Goal: Navigation & Orientation: Find specific page/section

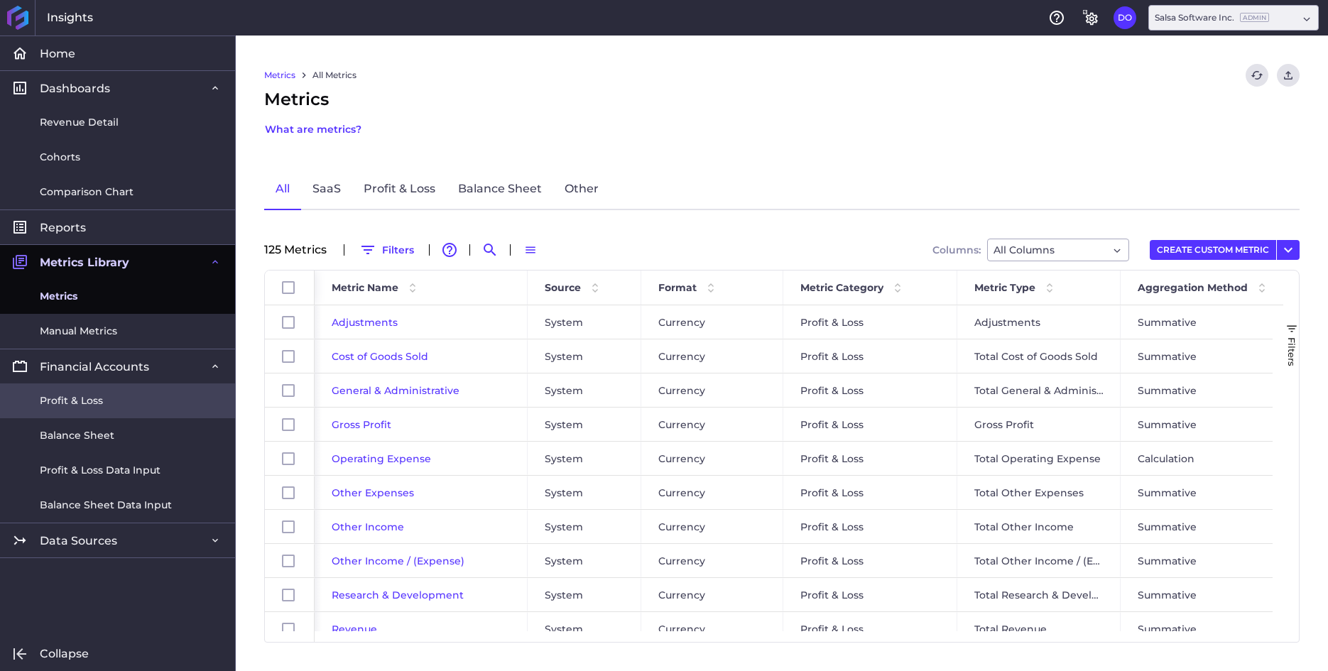
click at [64, 398] on span "Profit & Loss" at bounding box center [71, 400] width 63 height 15
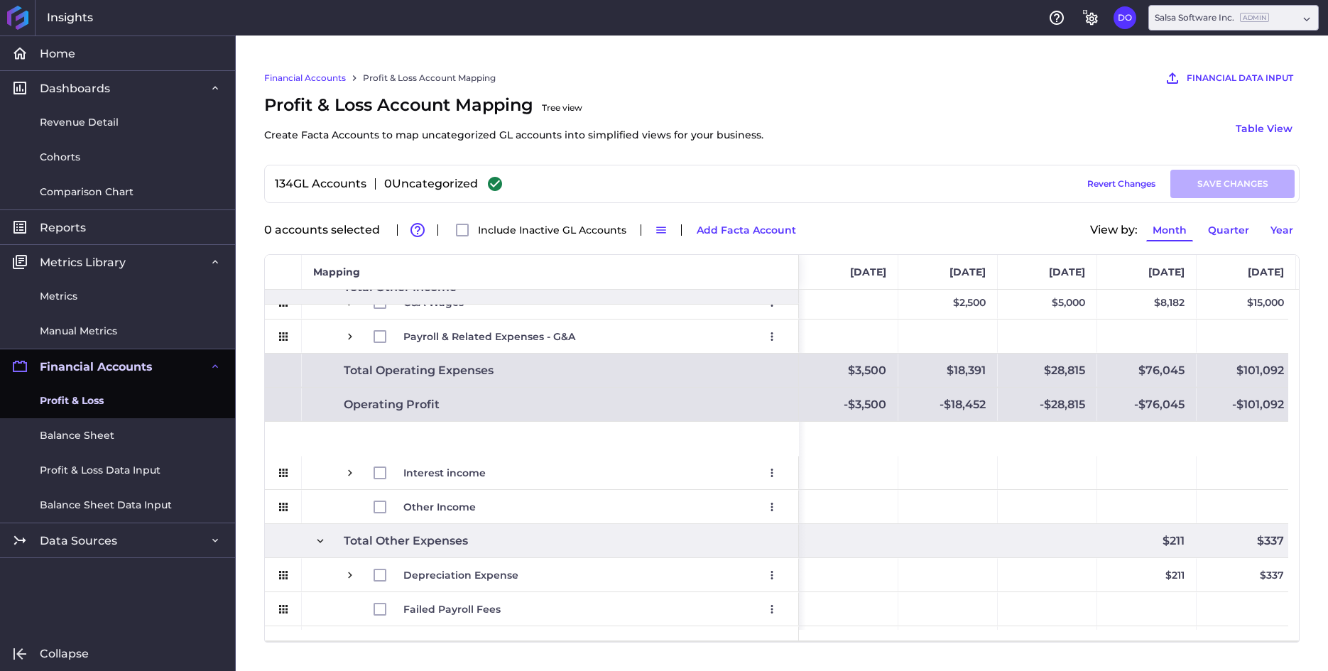
scroll to position [2012, 0]
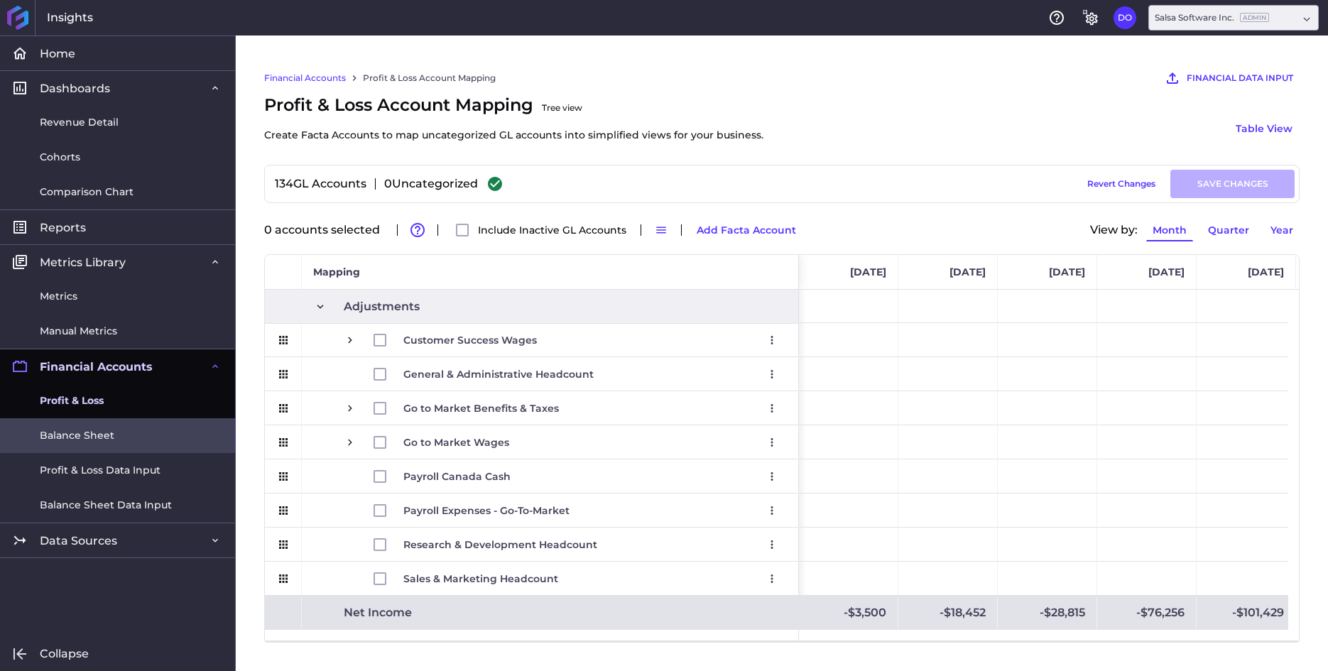
click at [99, 437] on span "Balance Sheet" at bounding box center [77, 435] width 75 height 15
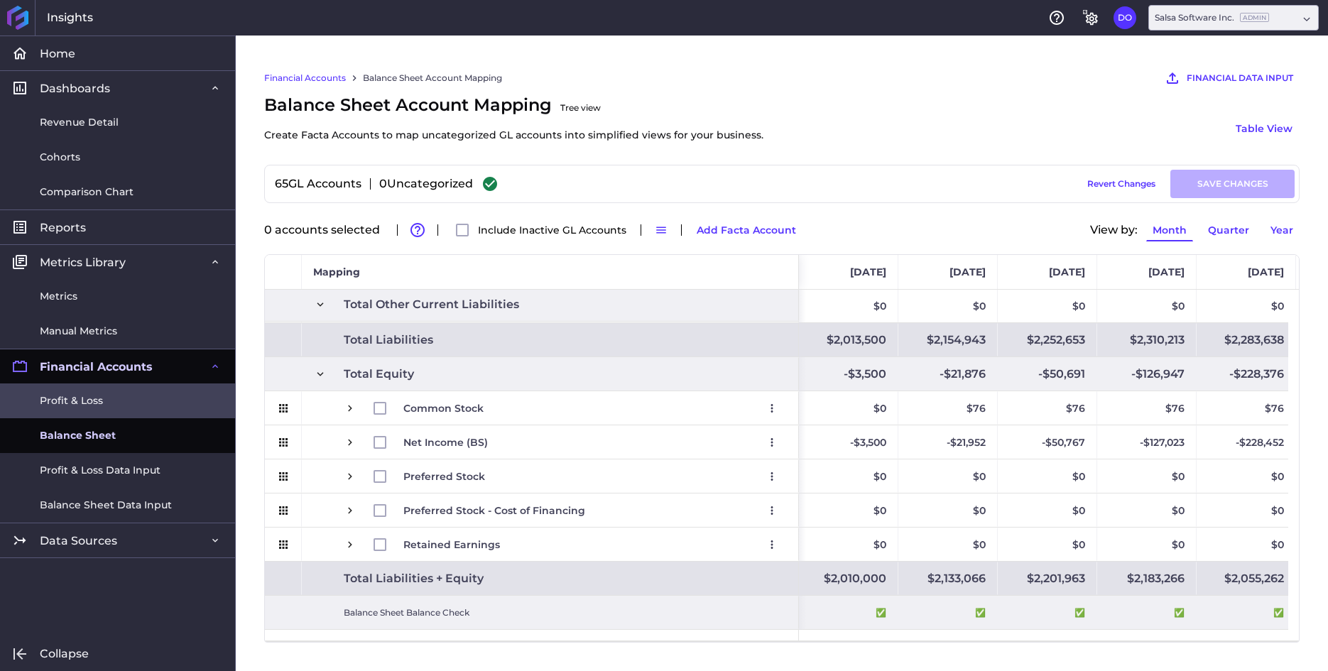
scroll to position [1194, 0]
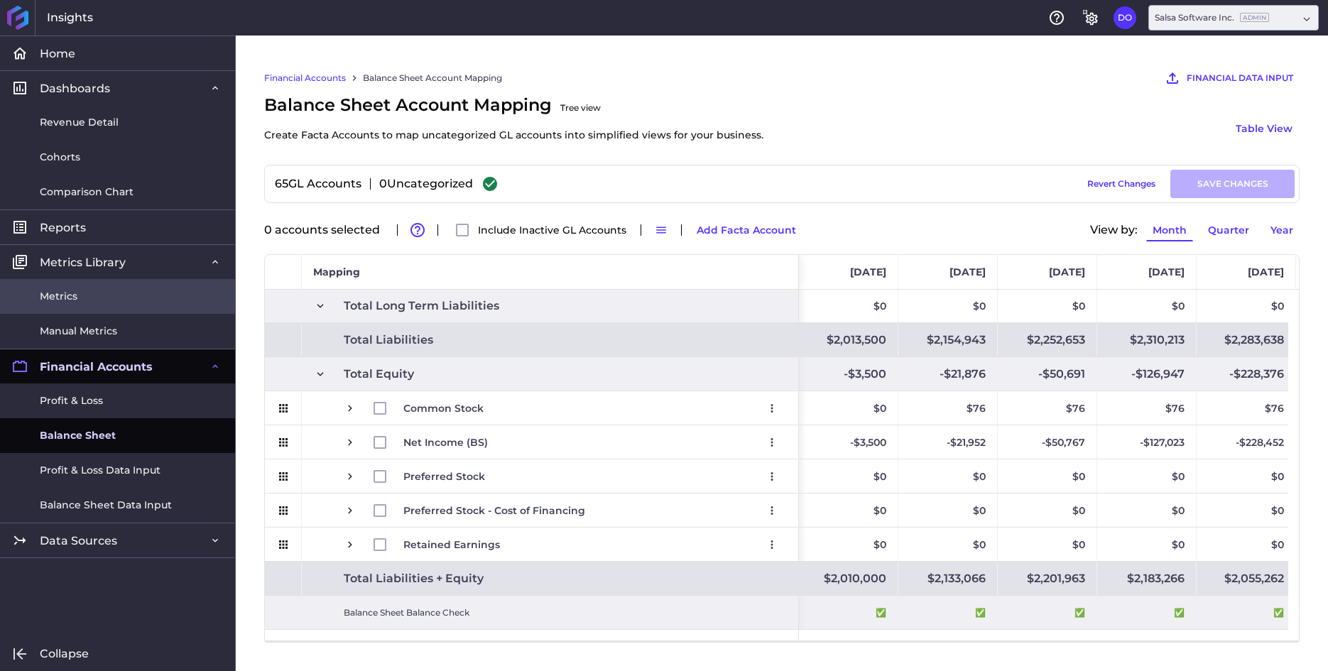
click at [66, 293] on span "Metrics" at bounding box center [59, 296] width 38 height 15
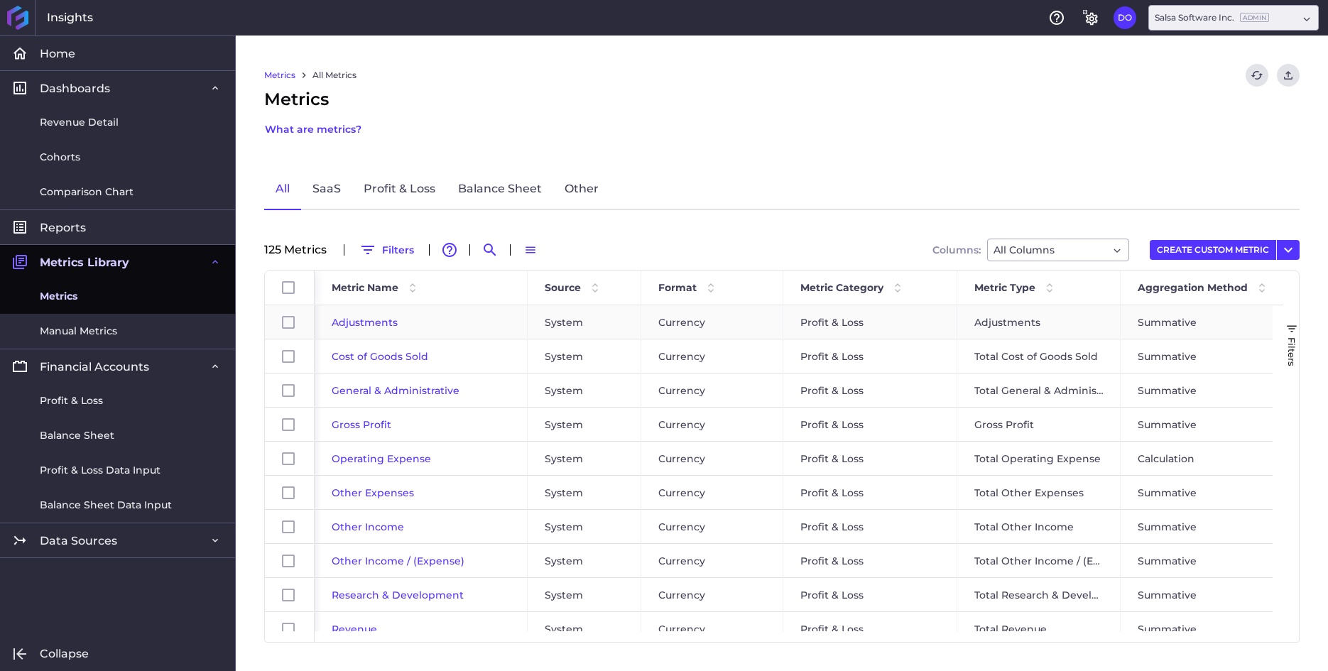
scroll to position [195, 0]
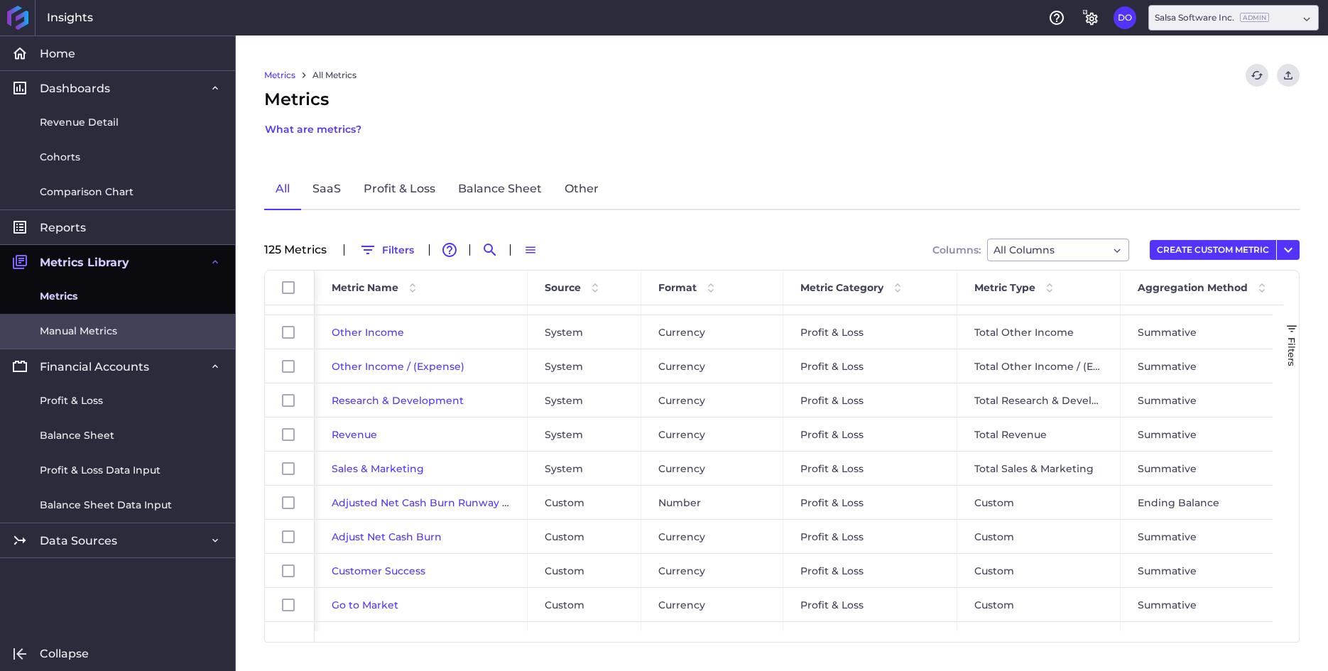
click at [84, 329] on span "Manual Metrics" at bounding box center [78, 331] width 77 height 15
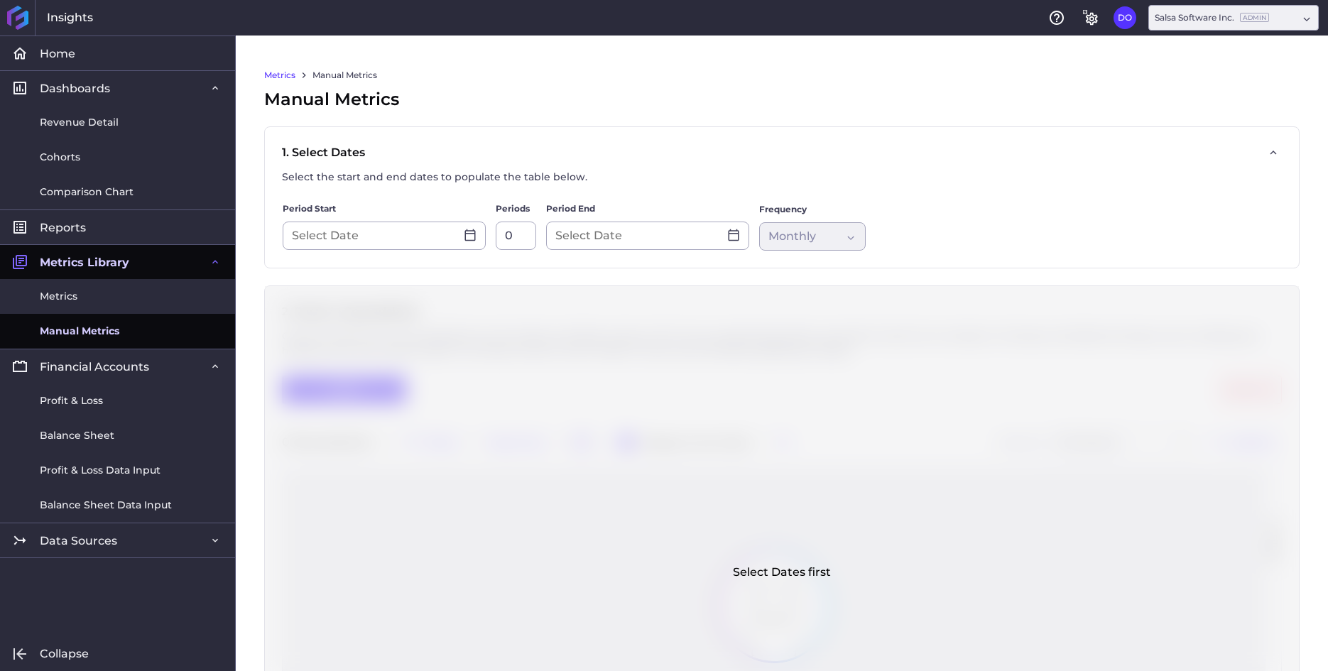
type input "[DATE]"
type input "12"
type input "[DATE]"
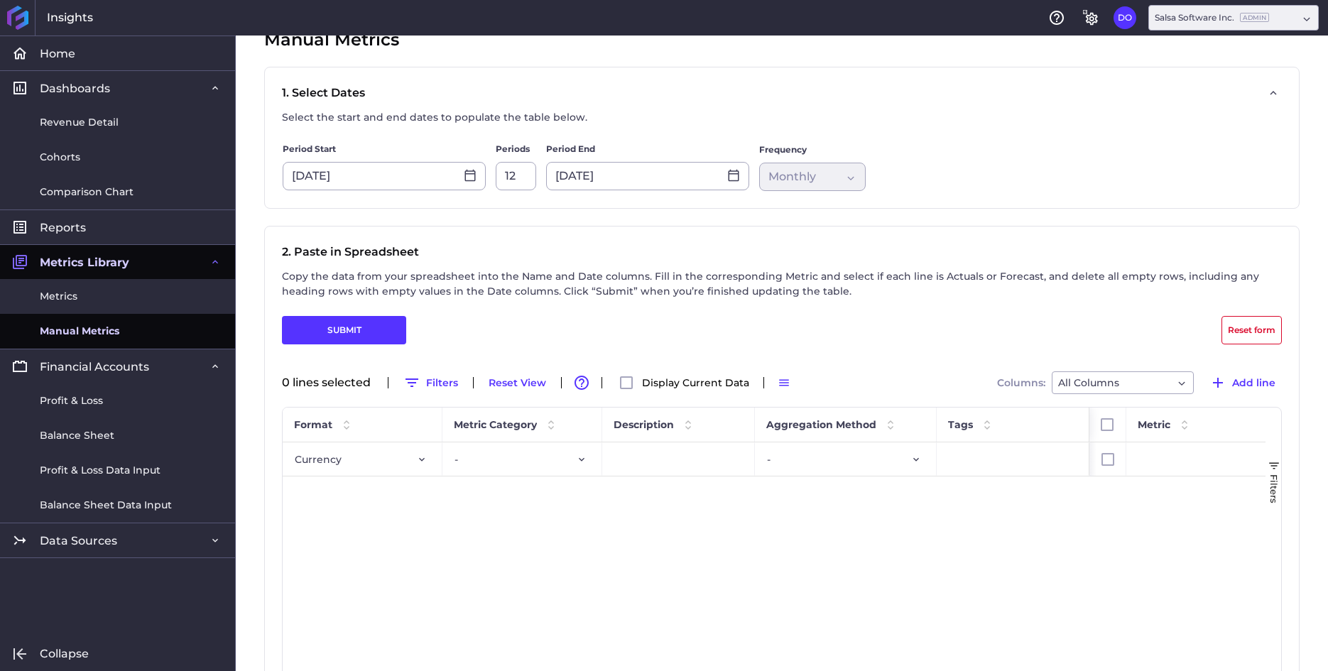
scroll to position [216, 0]
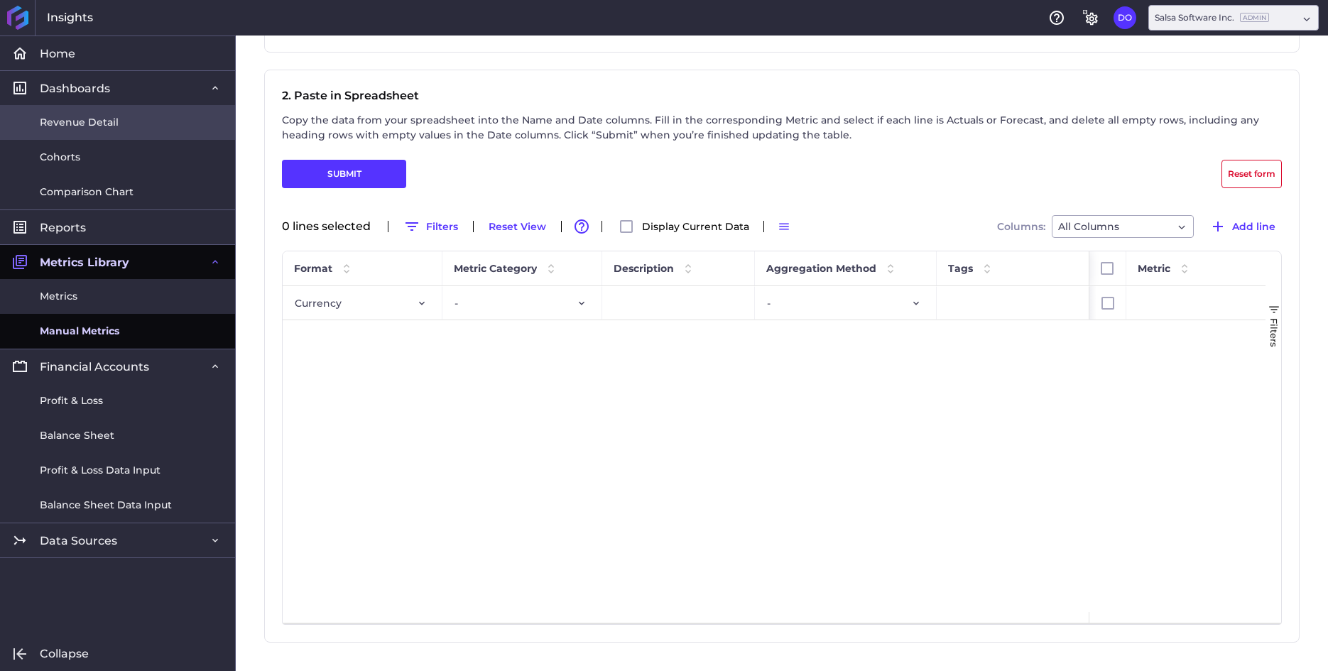
click at [71, 121] on span "Revenue Detail" at bounding box center [79, 122] width 79 height 15
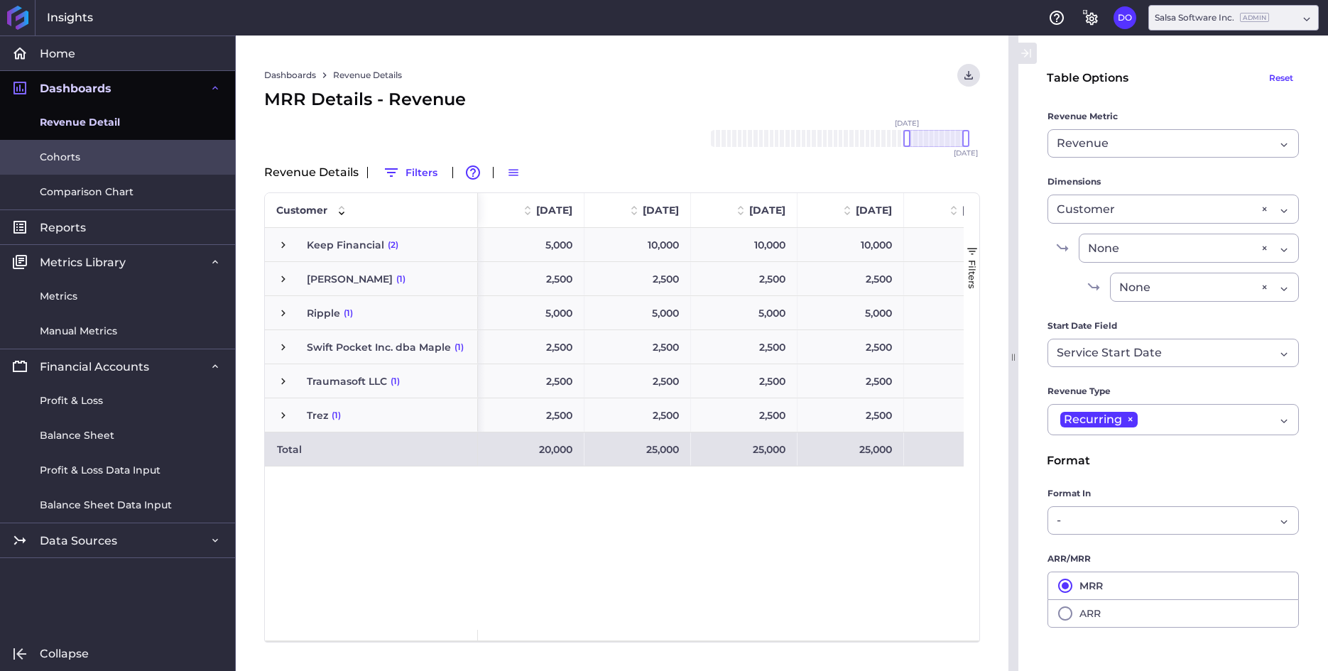
click at [67, 155] on span "Cohorts" at bounding box center [60, 157] width 40 height 15
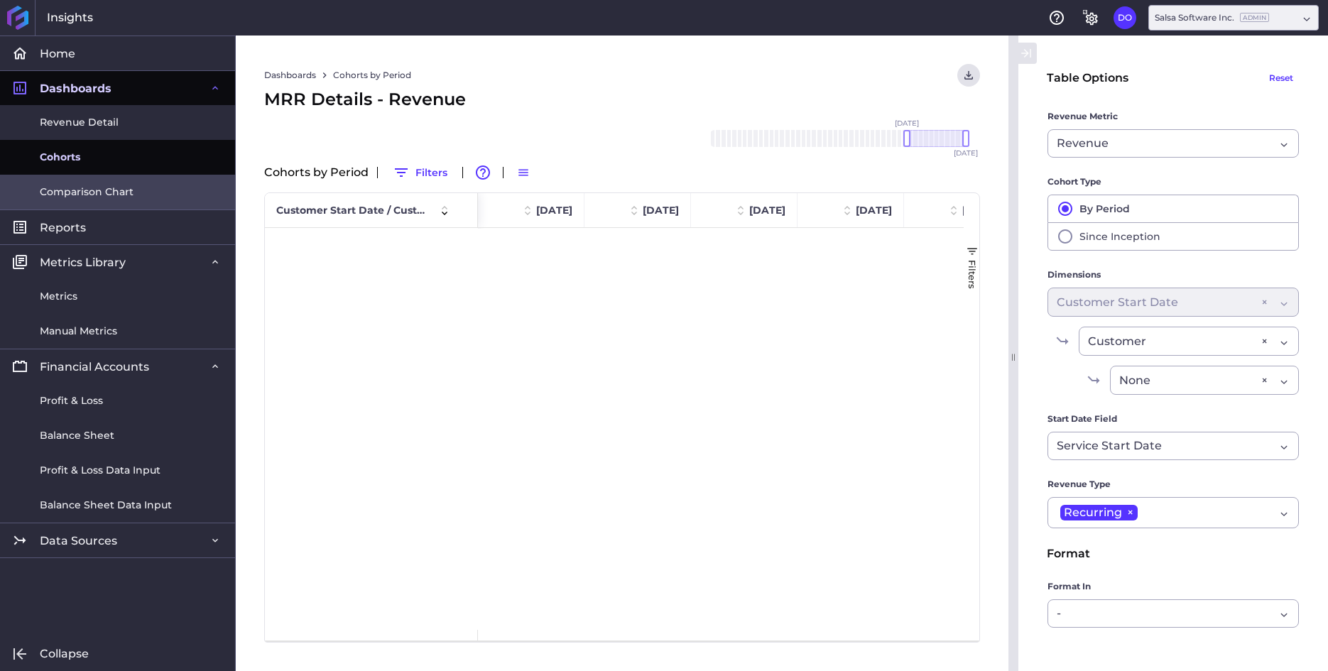
click at [73, 190] on span "Comparison Chart" at bounding box center [87, 192] width 94 height 15
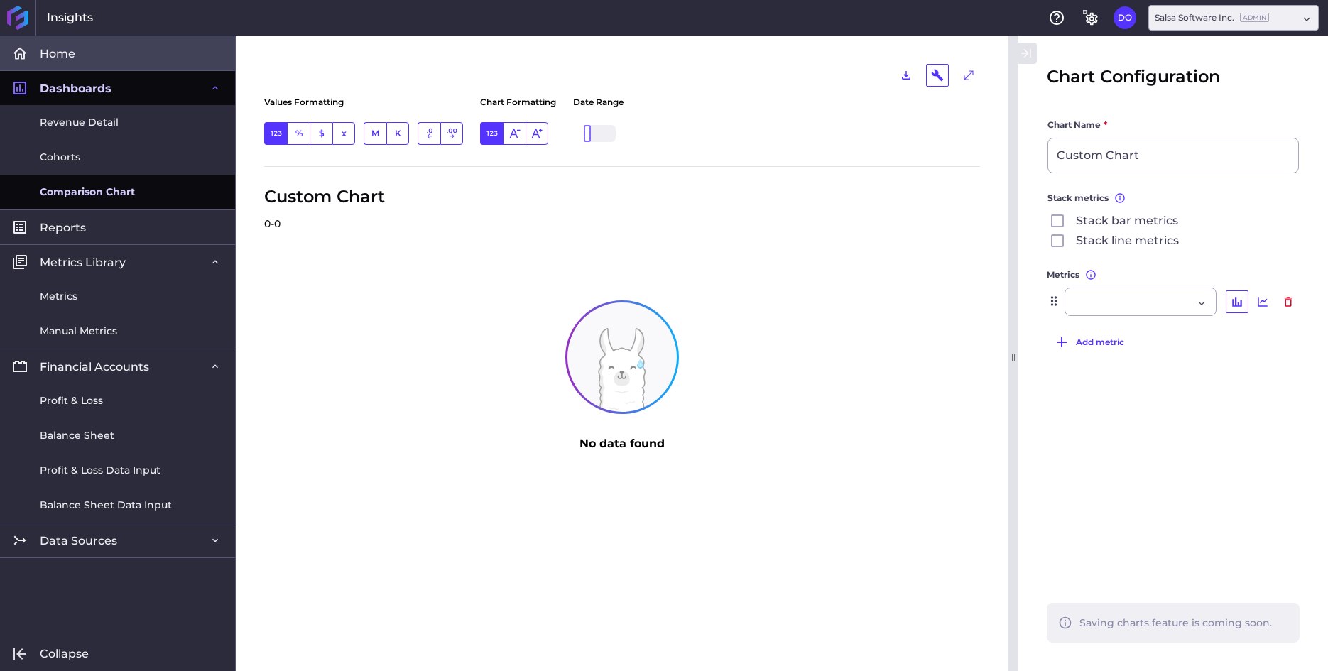
click at [81, 53] on link "Home" at bounding box center [117, 53] width 235 height 35
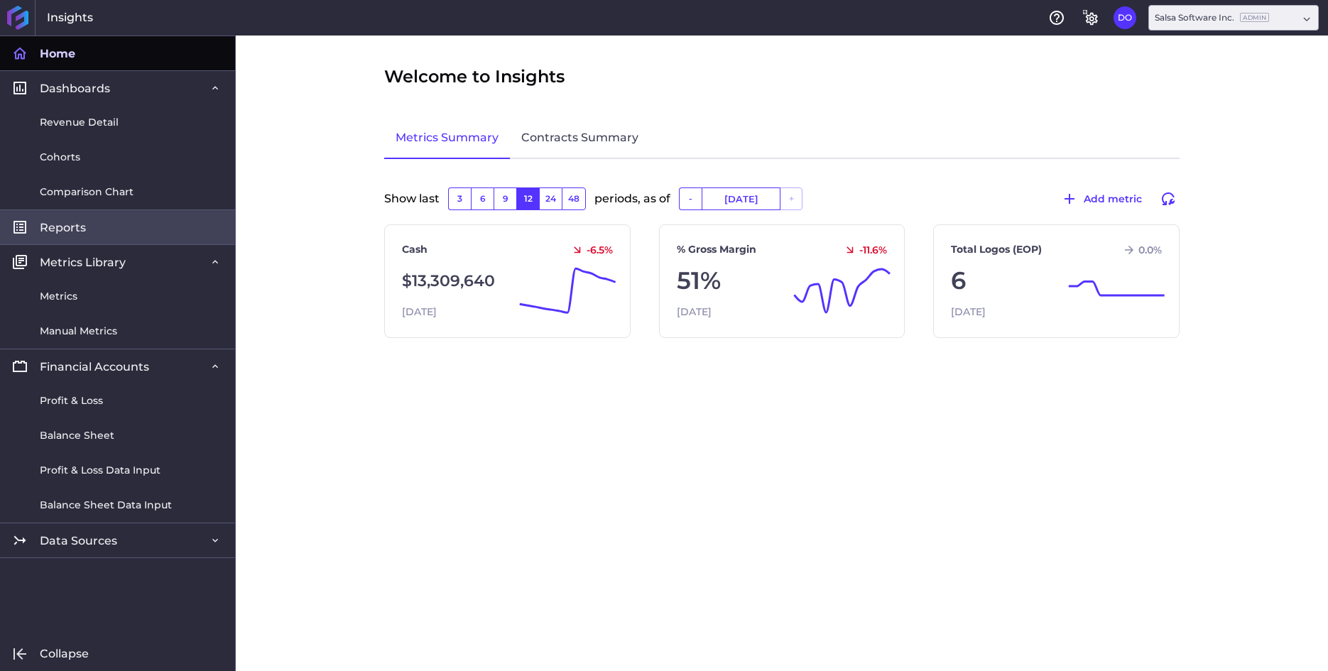
click at [67, 231] on span "Reports" at bounding box center [63, 227] width 46 height 15
